Goal: Task Accomplishment & Management: Complete application form

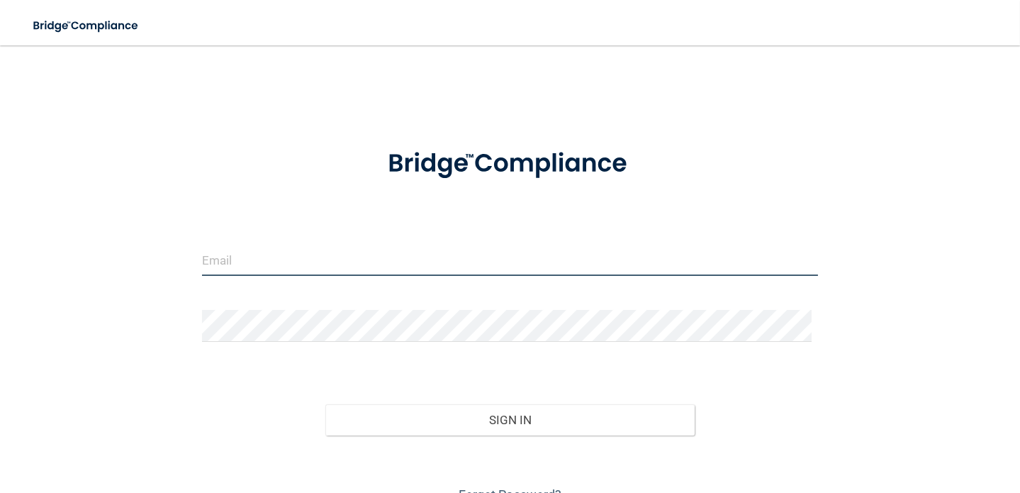
click at [257, 261] on input "email" at bounding box center [510, 260] width 617 height 32
type input "[EMAIL_ADDRESS][DOMAIN_NAME]"
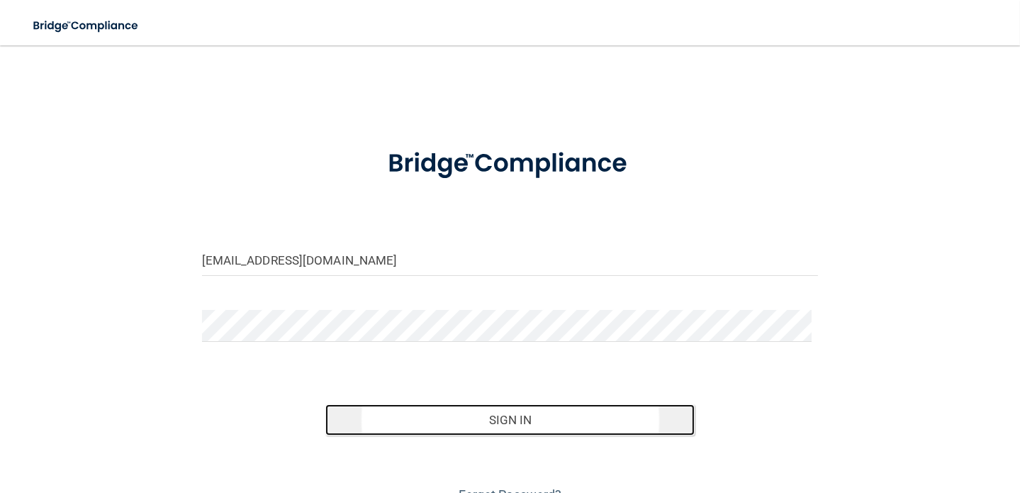
click at [510, 415] on button "Sign In" at bounding box center [510, 419] width 370 height 31
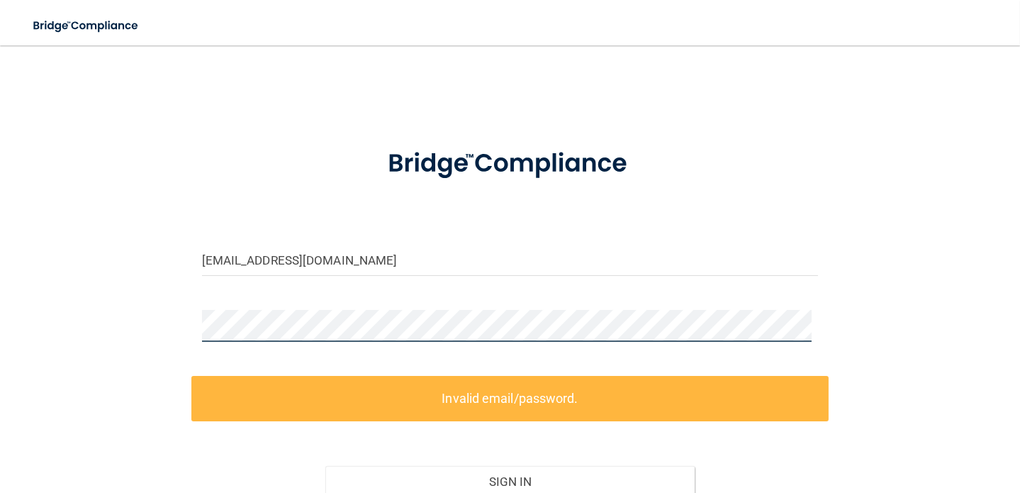
click at [73, 284] on div "[EMAIL_ADDRESS][DOMAIN_NAME] Invalid email/password. You don't have permission …" at bounding box center [509, 314] width 963 height 508
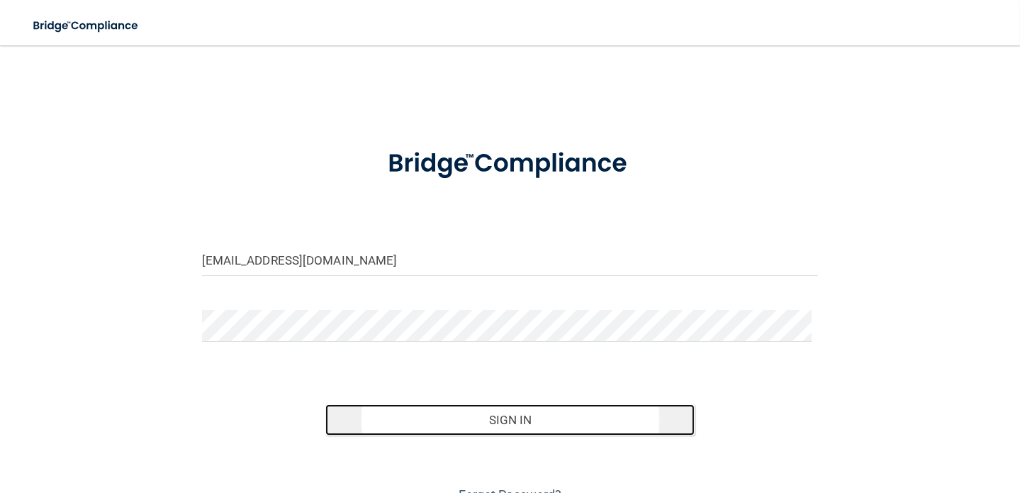
click at [496, 425] on button "Sign In" at bounding box center [510, 419] width 370 height 31
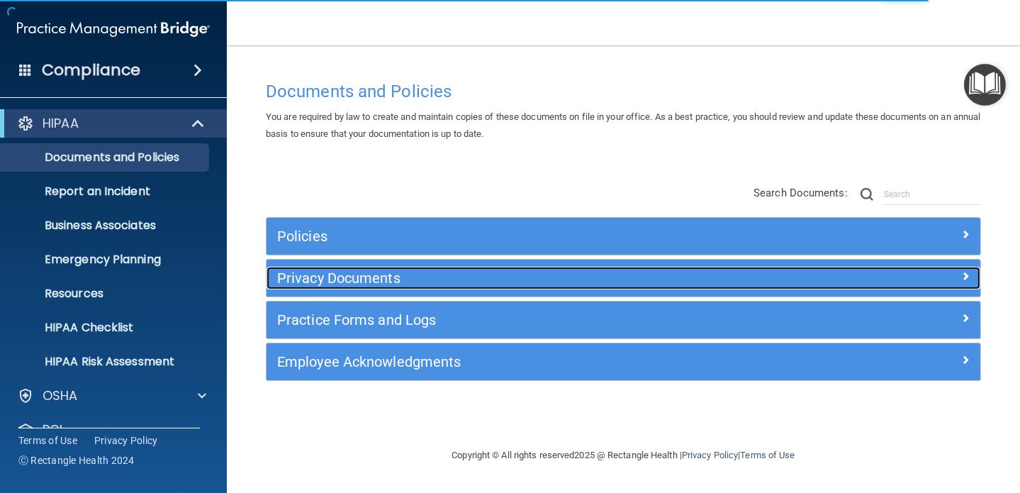
click at [965, 271] on span at bounding box center [965, 275] width 9 height 17
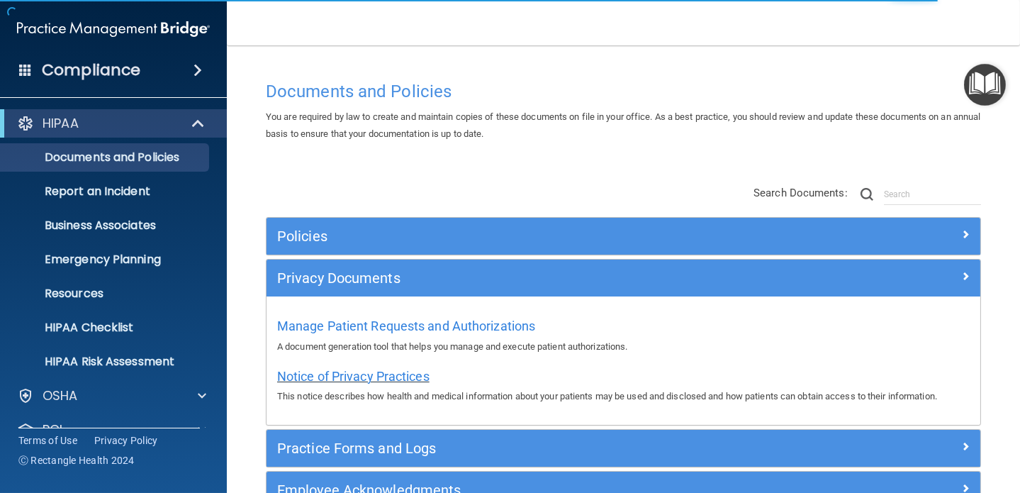
click at [403, 375] on span "Notice of Privacy Practices" at bounding box center [353, 376] width 152 height 15
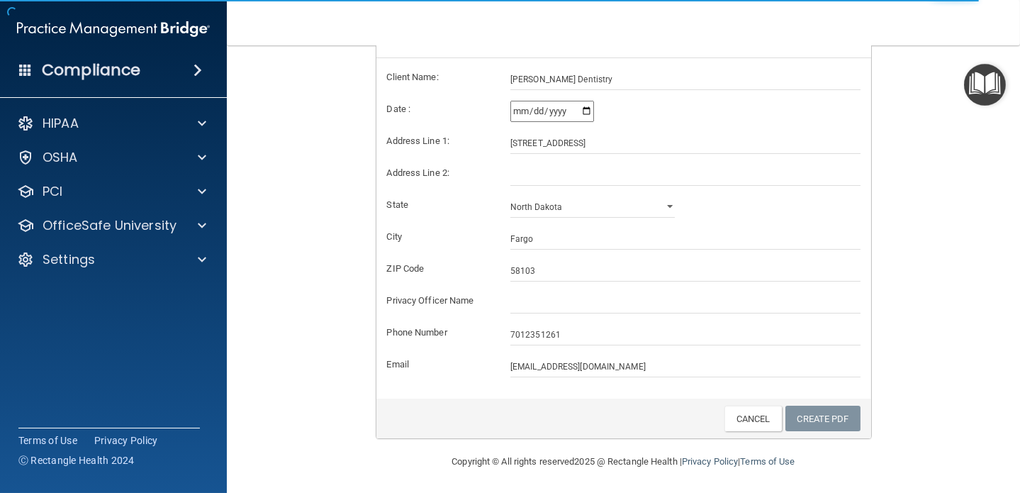
scroll to position [292, 0]
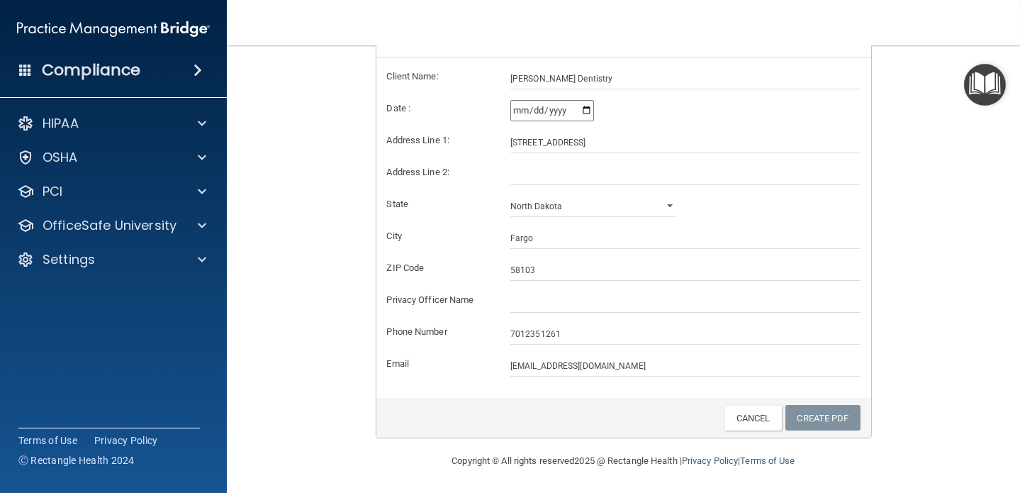
click at [581, 109] on input "[DATE]" at bounding box center [552, 110] width 84 height 21
click at [567, 108] on input "[DATE]" at bounding box center [552, 110] width 84 height 21
type input "[DATE]"
click at [644, 133] on input "[STREET_ADDRESS]" at bounding box center [685, 142] width 350 height 21
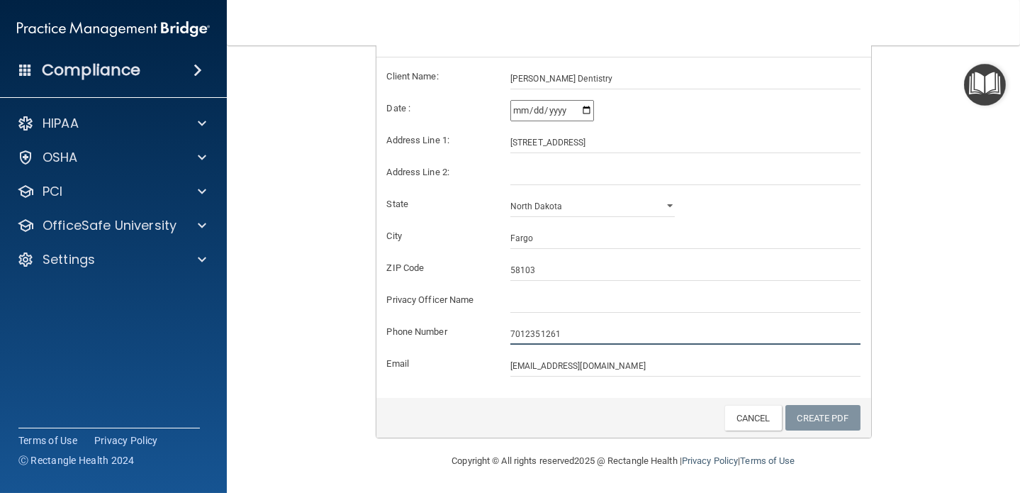
click at [629, 330] on input "7012351261" at bounding box center [685, 333] width 350 height 21
click at [737, 217] on form "Client Name: [PERSON_NAME] Dentistry Date : [DATE] Address Line 1: [GEOGRAPHIC_…" at bounding box center [624, 222] width 474 height 308
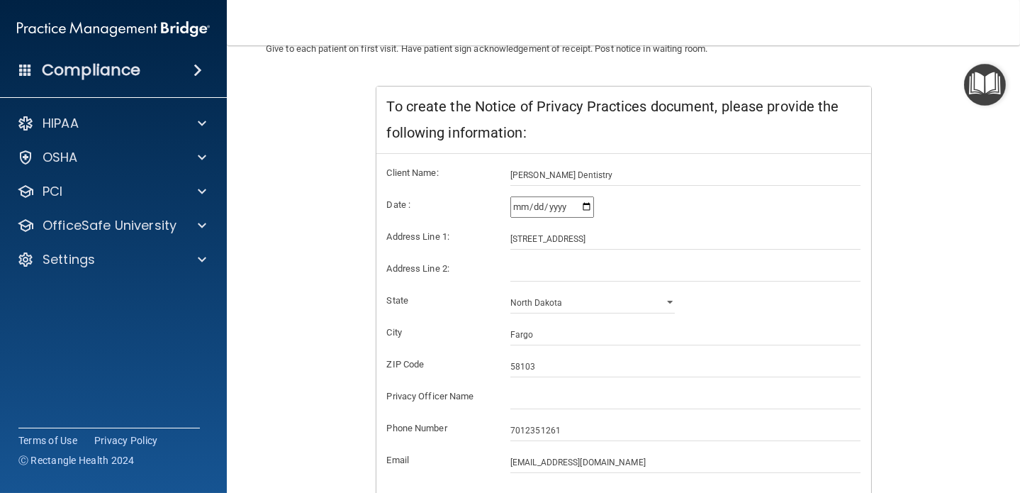
scroll to position [79, 0]
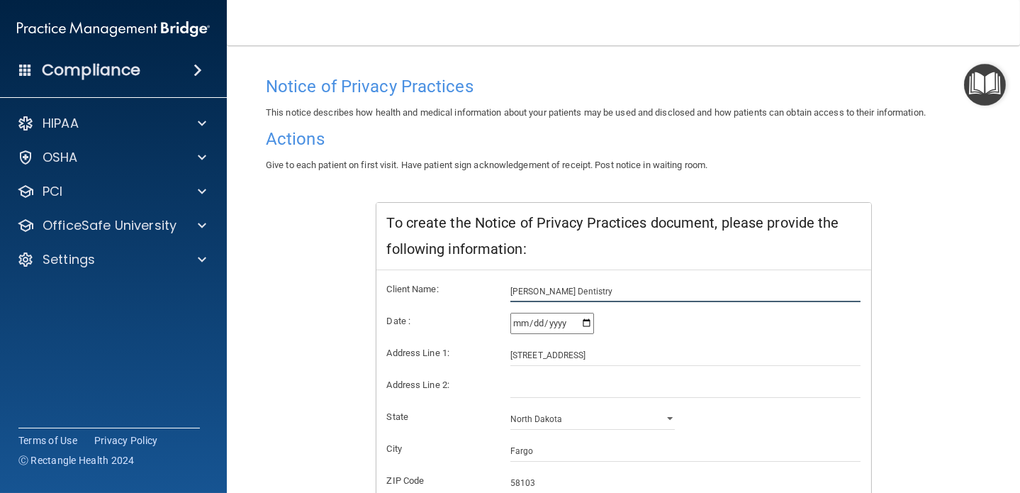
click at [595, 293] on input "[PERSON_NAME] Dentistry" at bounding box center [685, 291] width 350 height 21
type input "[PERSON_NAME] Dentistry, DDS PC"
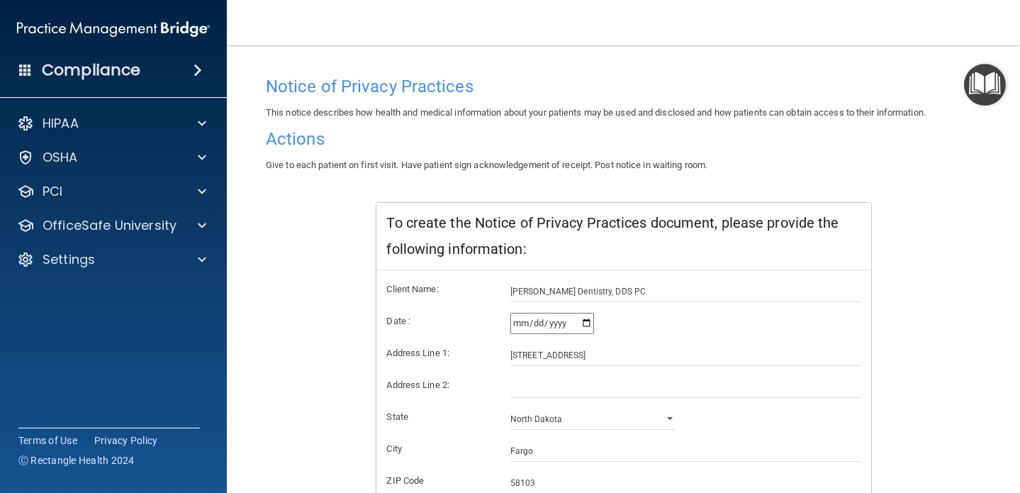
click at [656, 333] on form "Client Name: [PERSON_NAME] Dentistry, DDS PC Date : [DATE] Address Line 1: [GEO…" at bounding box center [624, 435] width 474 height 308
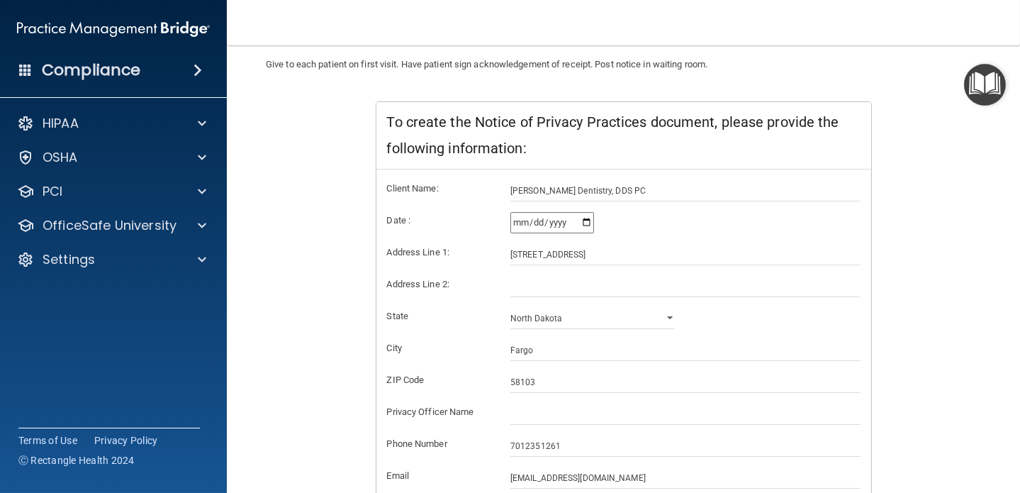
scroll to position [292, 0]
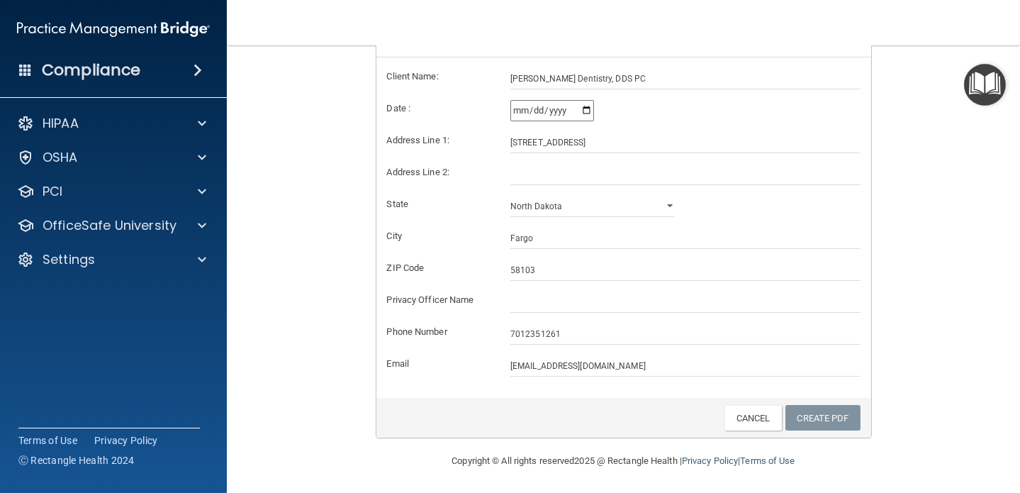
click at [666, 384] on div "Client Name: [PERSON_NAME] Dentistry, DDS PC Date : [DATE] Address Line 1: [GEO…" at bounding box center [623, 227] width 495 height 340
click at [546, 299] on input "text" at bounding box center [685, 301] width 350 height 21
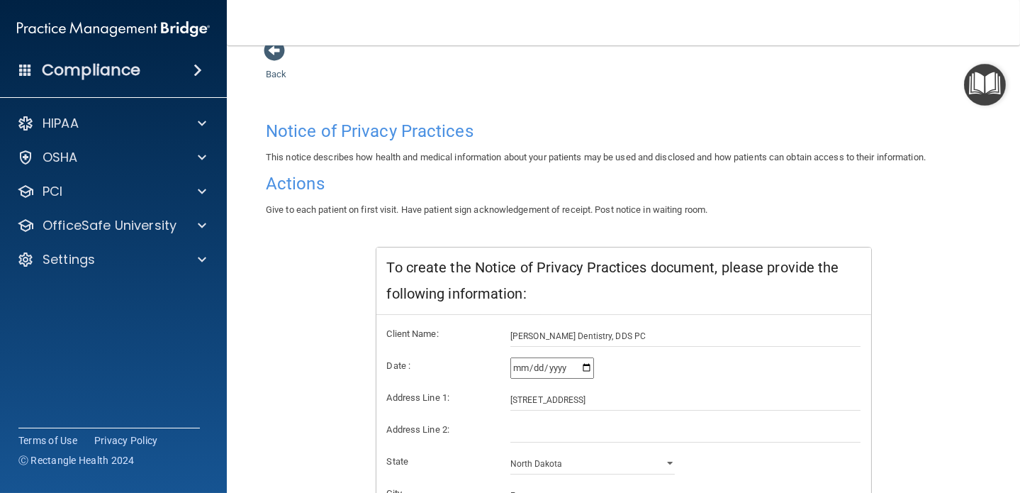
scroll to position [0, 0]
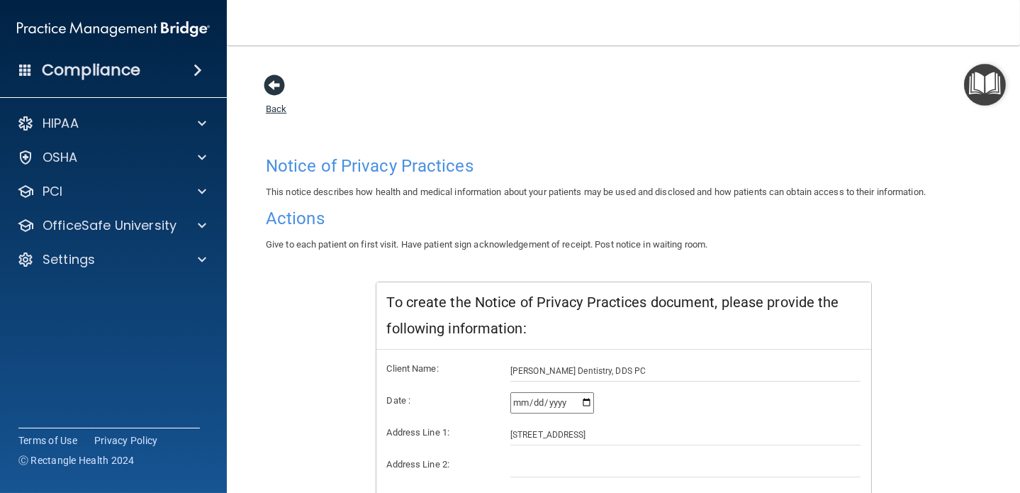
click at [267, 91] on span at bounding box center [274, 84] width 21 height 21
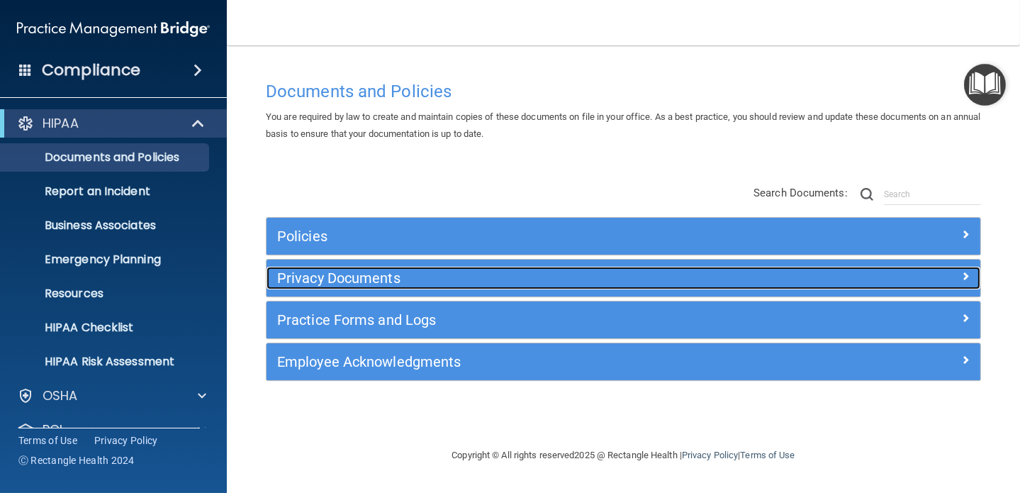
click at [963, 273] on span at bounding box center [965, 275] width 9 height 17
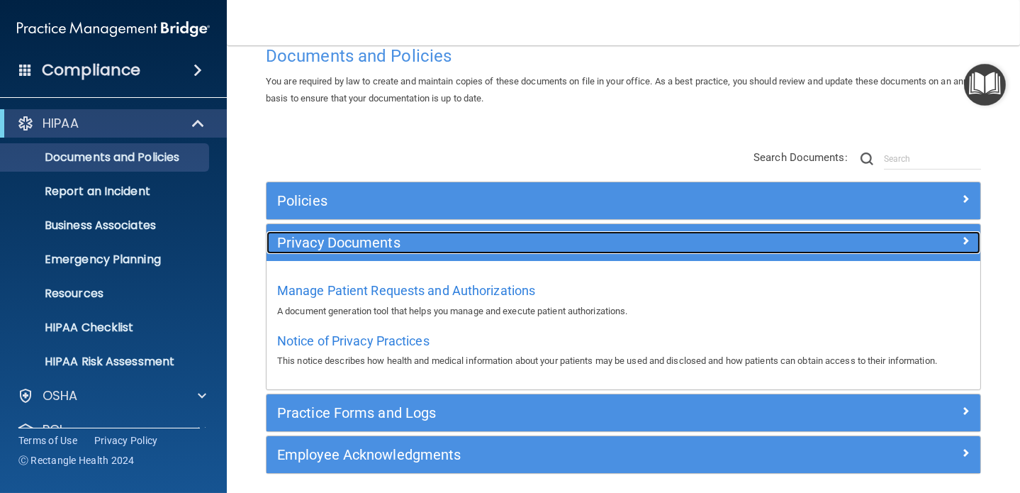
scroll to position [87, 0]
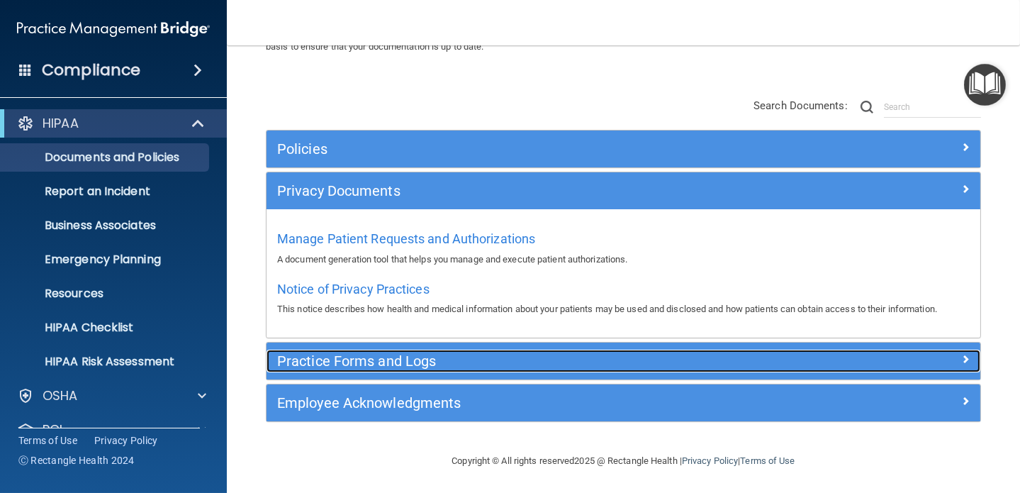
click at [388, 358] on h5 "Practice Forms and Logs" at bounding box center [534, 361] width 514 height 16
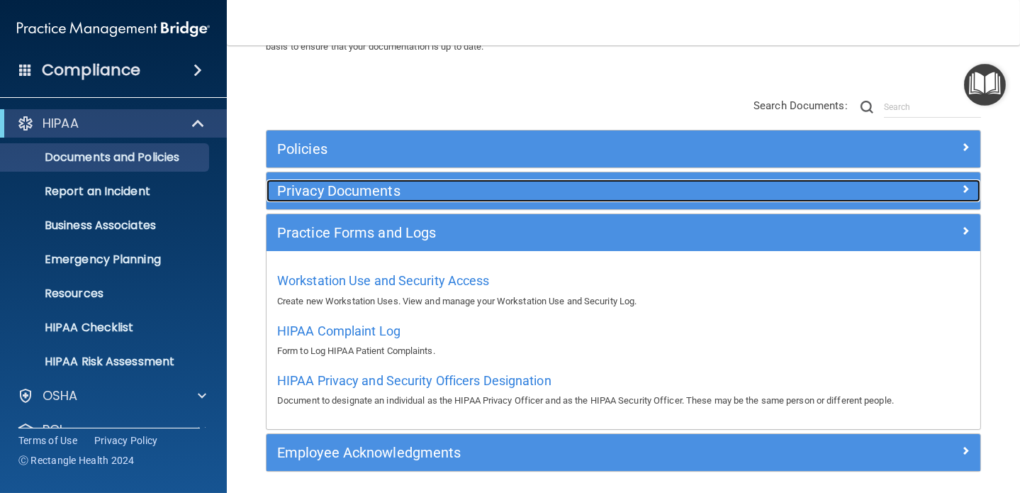
click at [332, 190] on h5 "Privacy Documents" at bounding box center [534, 191] width 514 height 16
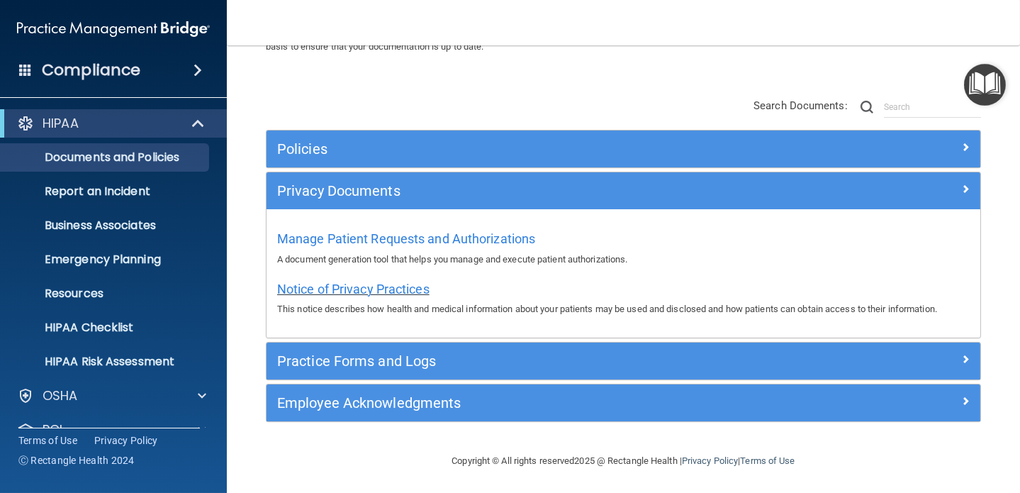
click at [397, 287] on span "Notice of Privacy Practices" at bounding box center [353, 288] width 152 height 15
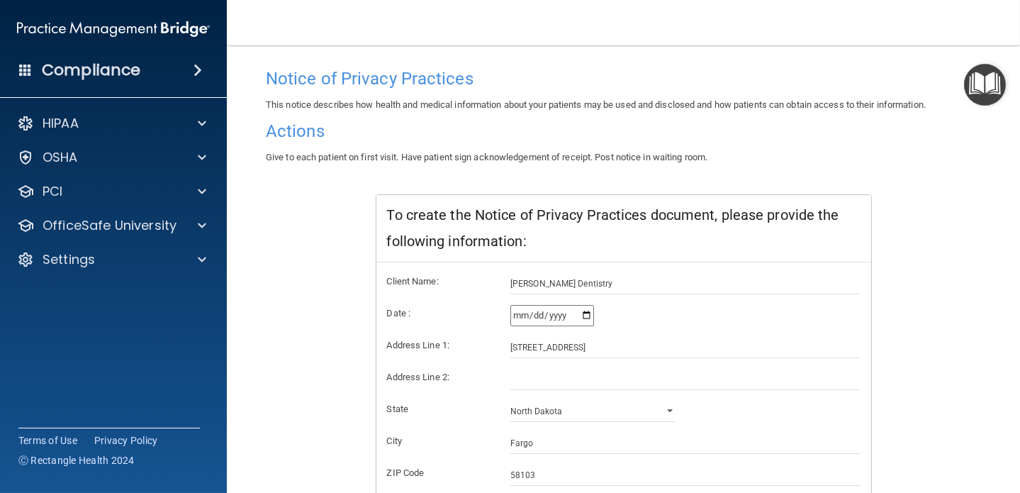
scroll to position [292, 0]
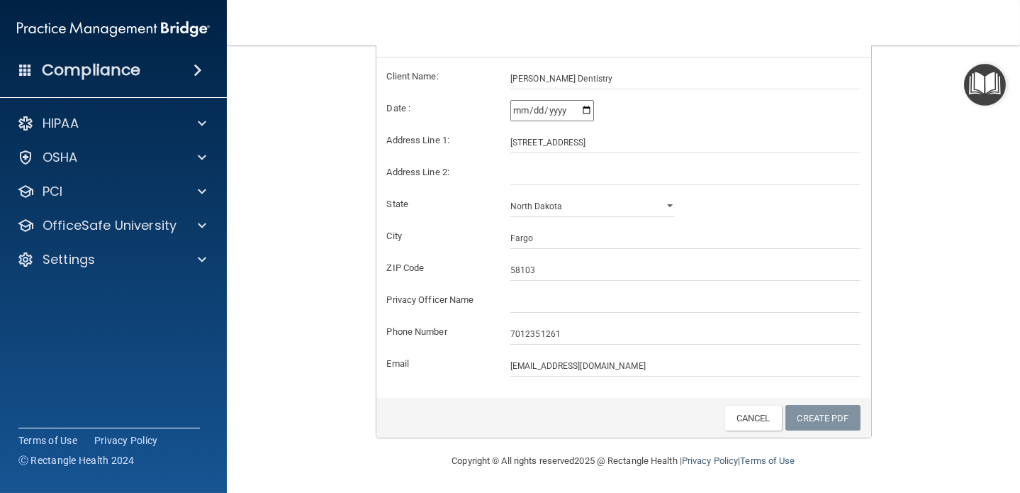
click at [623, 391] on div "Client Name: [PERSON_NAME] Dentistry Date : [DATE] Address Line 1: [GEOGRAPHIC_…" at bounding box center [623, 227] width 495 height 340
click at [678, 138] on input "[STREET_ADDRESS]" at bounding box center [685, 142] width 350 height 21
click at [612, 77] on input "[PERSON_NAME] Dentistry" at bounding box center [685, 78] width 350 height 21
type input "[PERSON_NAME] Dentistry, DDS PC"
click at [638, 118] on div "[DATE]" at bounding box center [685, 110] width 350 height 21
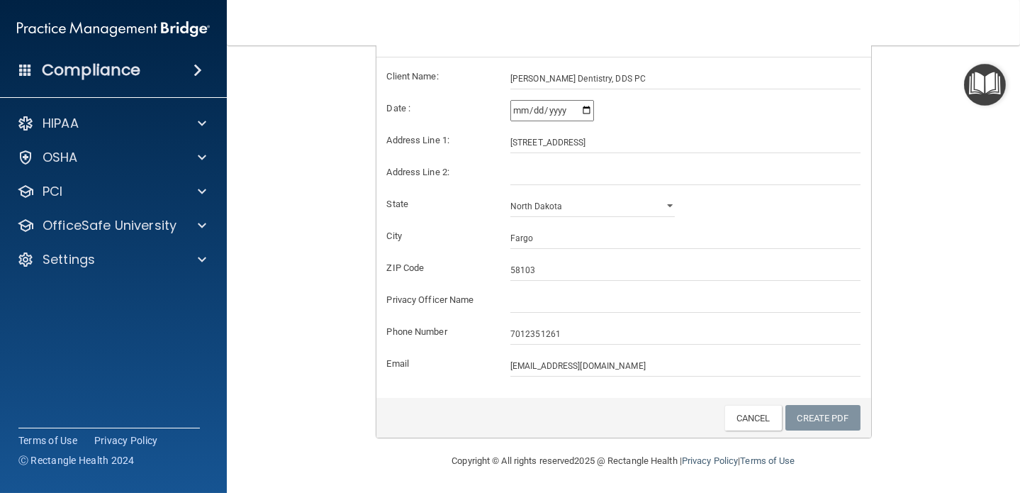
click at [569, 109] on input "[DATE]" at bounding box center [552, 110] width 84 height 21
click at [629, 410] on div at bounding box center [624, 418] width 474 height 26
click at [586, 110] on input "[DATE]" at bounding box center [552, 110] width 84 height 21
type input "[DATE]"
click at [672, 132] on input "[STREET_ADDRESS]" at bounding box center [685, 142] width 350 height 21
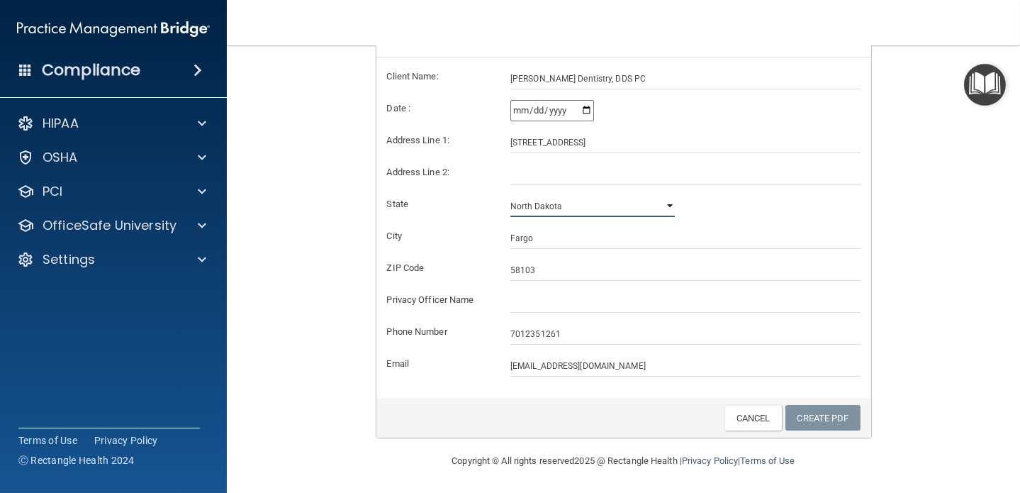
click at [661, 206] on select "[US_STATE] [US_STATE] [US_STATE] [US_STATE] [US_STATE] [US_STATE] [US_STATE] [U…" at bounding box center [592, 206] width 164 height 21
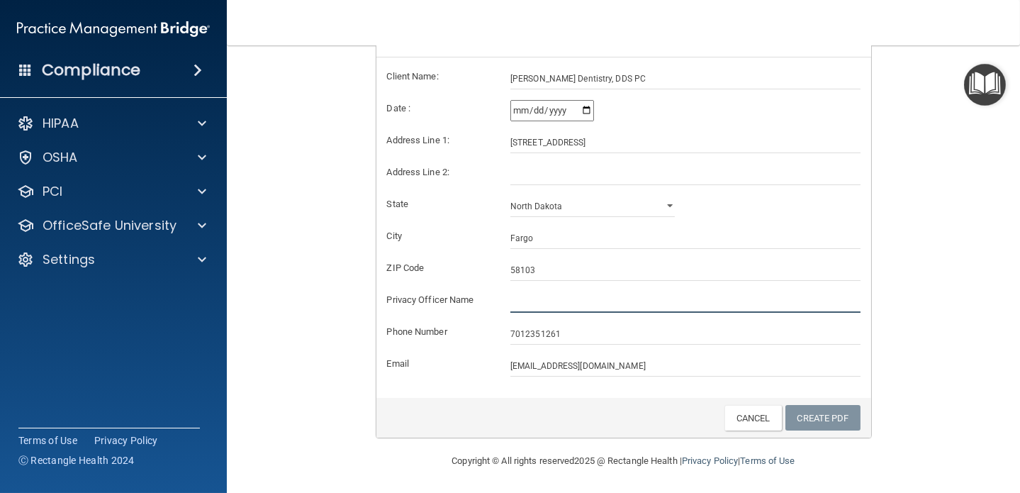
click at [549, 303] on input "text" at bounding box center [685, 301] width 350 height 21
type input "[PERSON_NAME]"
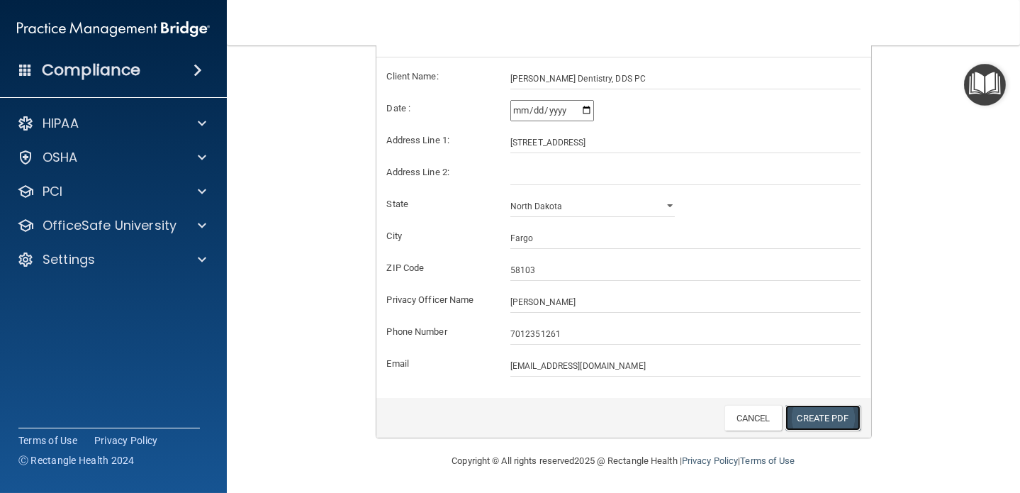
click at [834, 421] on link "Create PDF" at bounding box center [822, 418] width 75 height 26
